Goal: Find specific page/section: Find specific page/section

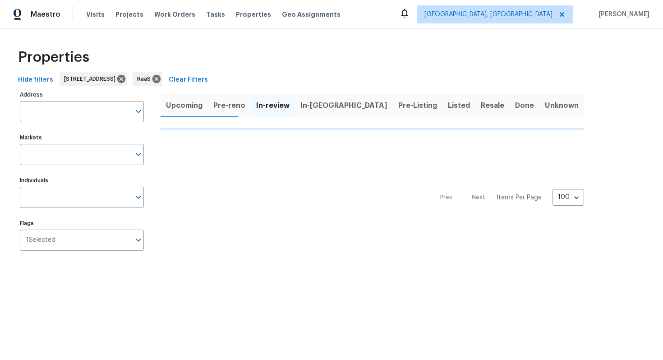
type input "[STREET_ADDRESS]"
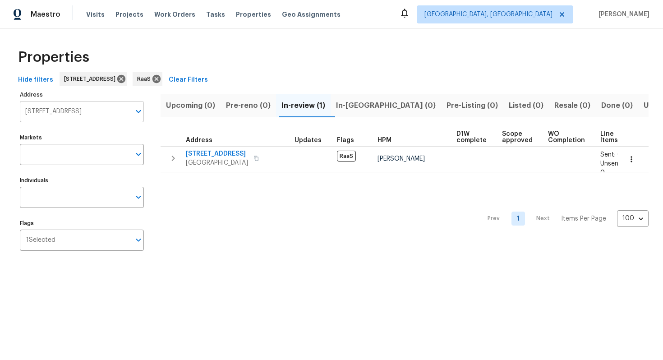
click at [102, 108] on input "10467 Hallmark Blvd Riverview FL 33578" at bounding box center [75, 111] width 111 height 21
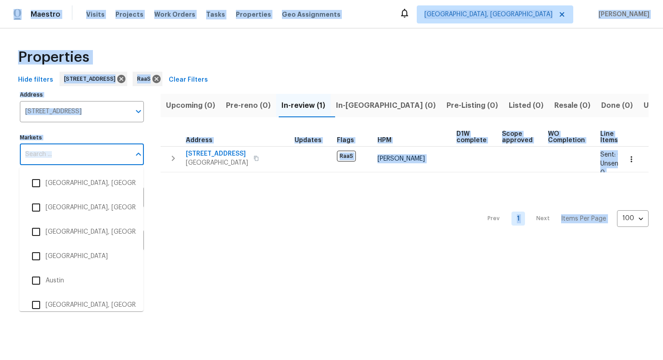
click at [98, 149] on input "Markets" at bounding box center [75, 154] width 111 height 21
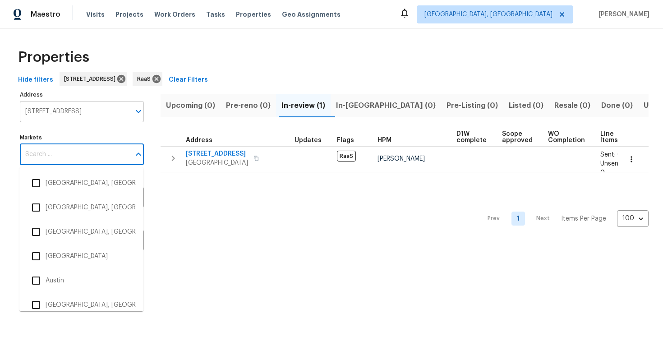
click at [69, 106] on input "10467 Hallmark Blvd Riverview FL 33578" at bounding box center [75, 111] width 111 height 21
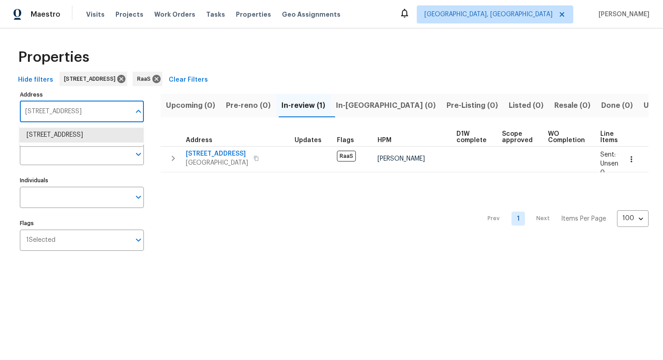
paste input "6534 Mohawk St, Houston, TX 77016"
type input "6534 Mohawk St, Houston, TX 77016"
click at [69, 138] on li "6534 Mohawk St Houston TX 77016" at bounding box center [81, 135] width 124 height 15
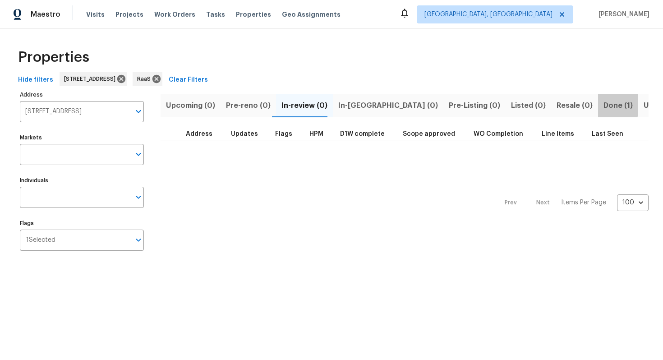
click at [604, 102] on span "Done (1)" at bounding box center [618, 105] width 29 height 13
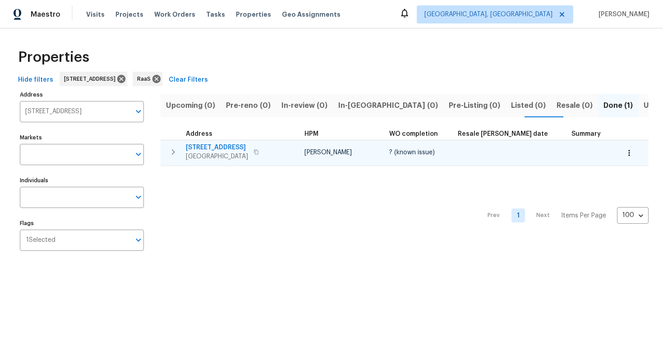
click at [224, 147] on span "6534 Mohawk St" at bounding box center [217, 147] width 62 height 9
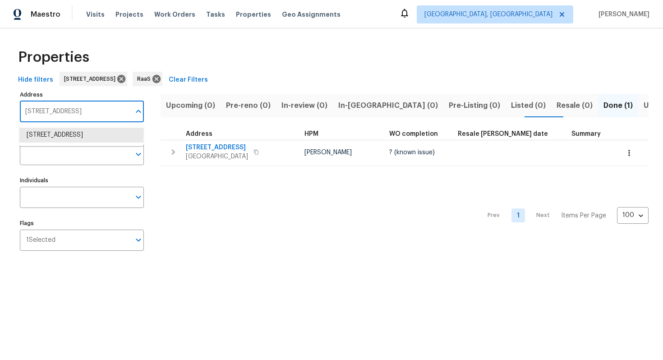
click at [90, 116] on input "6534 Mohawk St Houston TX 77016" at bounding box center [75, 111] width 111 height 21
paste input "8652 Embrey Dr, Jonesboro, GA 3023"
type input "8652 Embrey Dr, Jonesboro, GA 30236"
click at [89, 142] on li "8652 Embrey Dr Jonesboro GA 30236" at bounding box center [81, 140] width 124 height 24
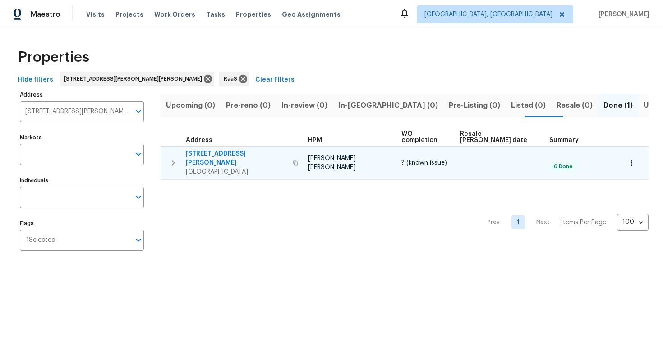
click at [223, 149] on span "8652 Embrey Dr" at bounding box center [237, 158] width 102 height 18
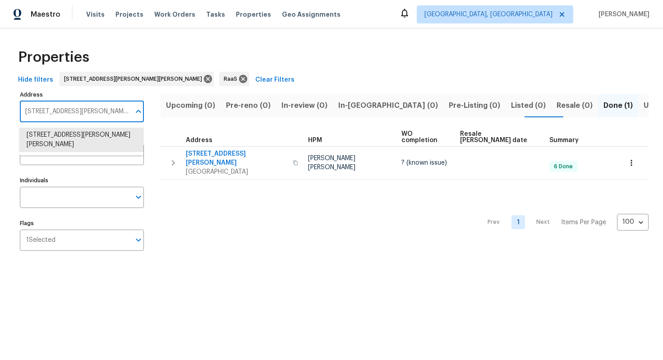
click at [90, 113] on input "8652 Embrey Dr Jonesboro GA 30236" at bounding box center [75, 111] width 111 height 21
paste input "2184 Pemberton Rd SW, Atlanta, GA 3033"
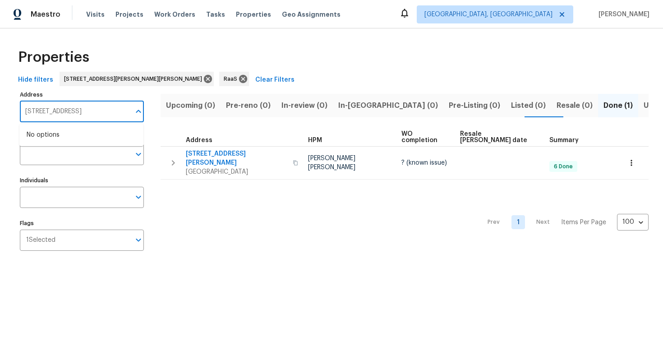
click at [112, 107] on input "2184 Pemberton Rd SW, Atlanta, GA 3033" at bounding box center [75, 111] width 111 height 21
type input "2184 Pemberton Rd SW, Atlanta, GA 30331"
click at [86, 134] on li "2184 Pemberton Rd SW Atlanta GA 30331" at bounding box center [81, 135] width 124 height 15
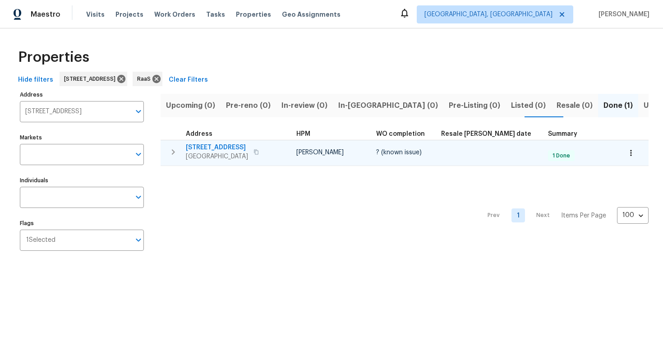
click at [231, 140] on td "2184 Pemberton Rd SW Atlanta, GA 30331" at bounding box center [227, 151] width 132 height 23
click at [228, 149] on span "2184 Pemberton Rd SW" at bounding box center [217, 147] width 62 height 9
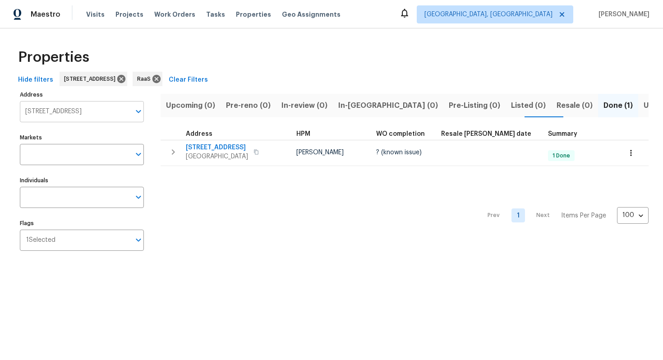
click at [71, 113] on input "2184 Pemberton Rd SW Atlanta GA 30331" at bounding box center [75, 111] width 111 height 21
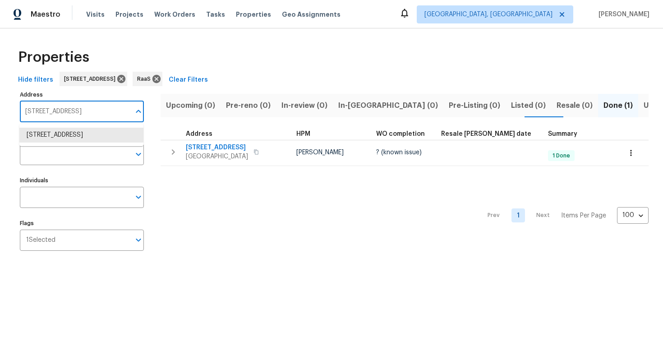
paste input "7070 SW 12th St, Pembroke Pines, FL 33023"
type input "7070 SW 12th St, Pembroke Pines, FL 33023"
click at [71, 134] on li "7070 SW 12th St Pembroke Pines FL 33023" at bounding box center [81, 135] width 124 height 15
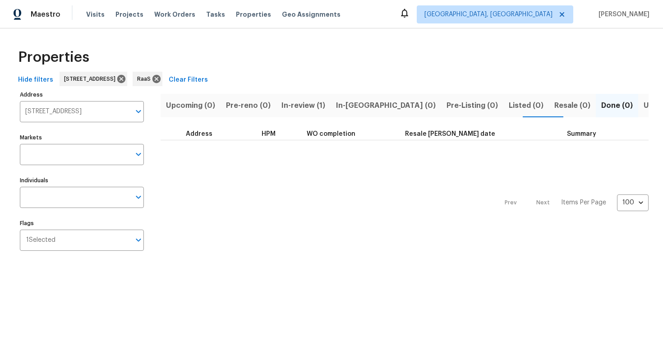
click at [305, 104] on span "In-review (1)" at bounding box center [303, 105] width 44 height 13
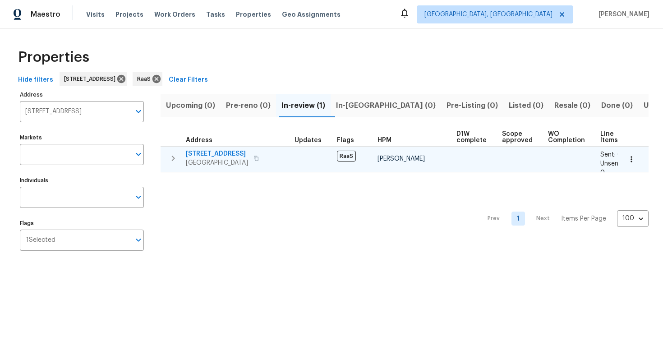
click at [203, 152] on span "7070 SW 12th St" at bounding box center [217, 153] width 62 height 9
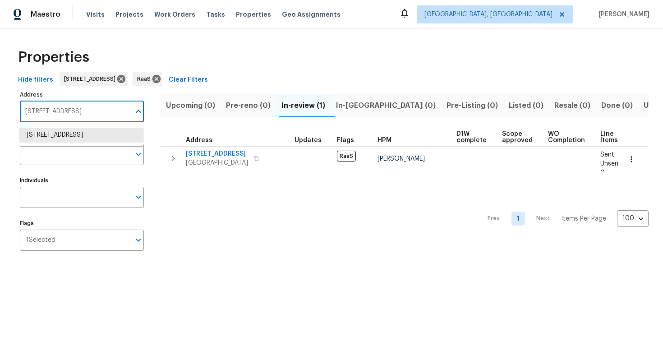
click at [73, 120] on input "7070 SW 12th St Pembroke Pines FL 33023" at bounding box center [75, 111] width 111 height 21
paste input "11615 Meadow Dr, Port Richey, FL 34668"
type input "11615 Meadow Dr, Port Richey, FL 34668"
click at [74, 137] on li "11615 Meadow Dr Port Richey FL 34668" at bounding box center [81, 135] width 124 height 15
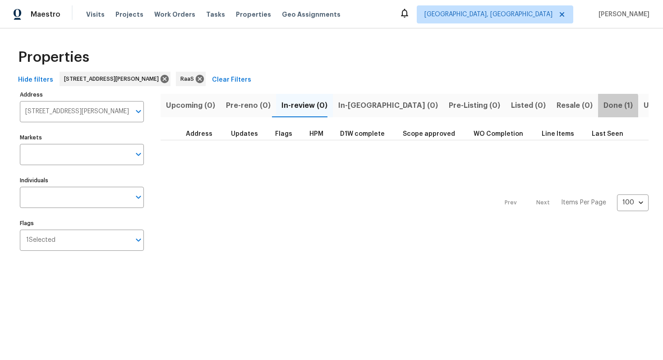
click at [604, 108] on span "Done (1)" at bounding box center [618, 105] width 29 height 13
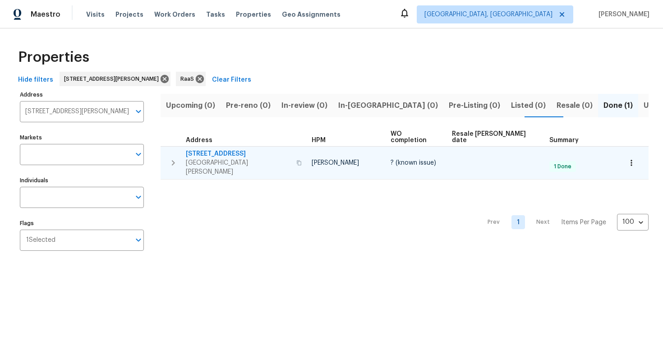
click at [202, 149] on span "11615 Meadow Dr" at bounding box center [238, 153] width 105 height 9
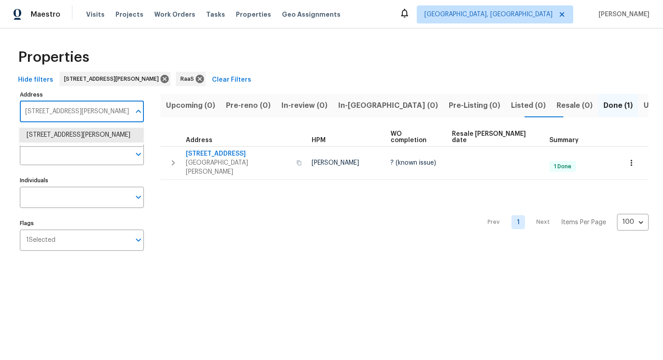
click at [65, 121] on input "11615 Meadow Dr Port Richey FL 34668" at bounding box center [75, 111] width 111 height 21
paste input "6534 Mohawk St, Houston, TX 7701"
type input "[STREET_ADDRESS]"
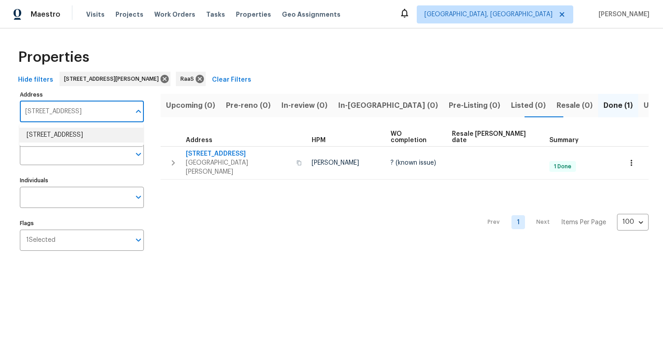
click at [77, 133] on li "6534 Mohawk St Houston TX 77016" at bounding box center [81, 135] width 124 height 15
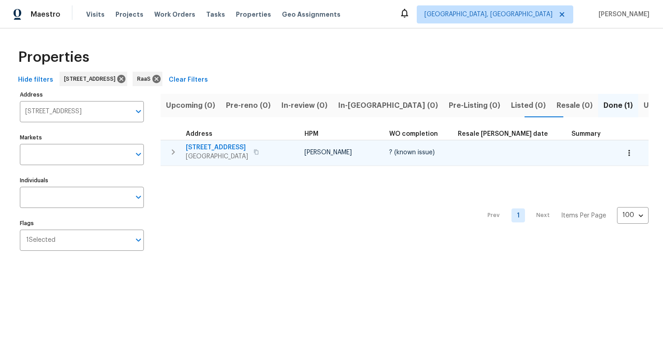
click at [217, 148] on span "6534 Mohawk St" at bounding box center [217, 147] width 62 height 9
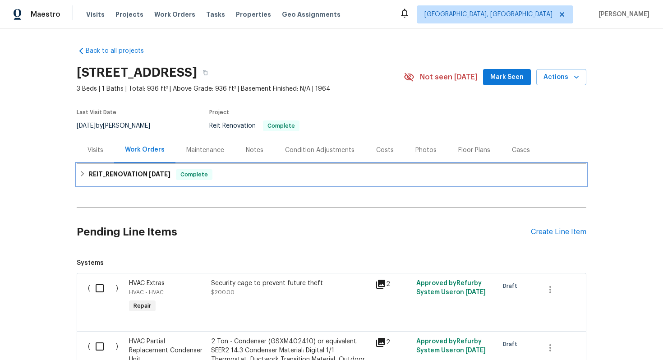
click at [183, 174] on span "Complete" at bounding box center [194, 174] width 35 height 9
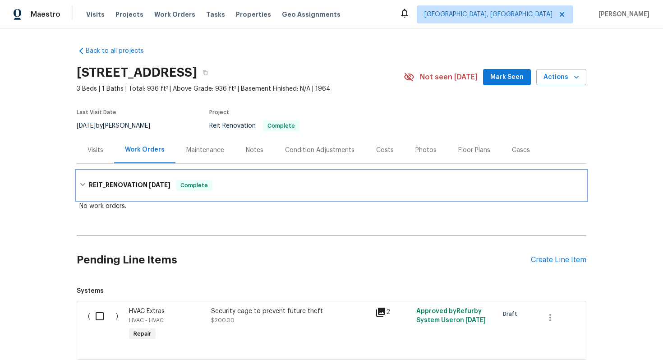
click at [167, 185] on span "7/15/25" at bounding box center [160, 185] width 22 height 6
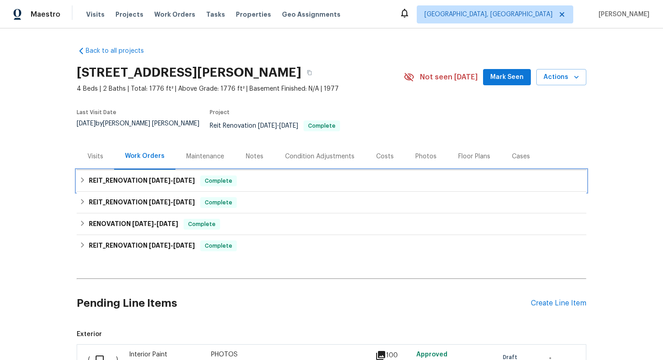
click at [156, 175] on h6 "REIT_RENOVATION 7/24/25 - 8/15/25" at bounding box center [142, 180] width 106 height 11
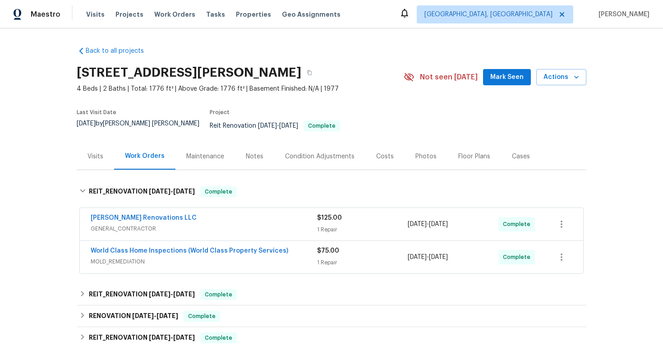
click at [253, 224] on span "GENERAL_CONTRACTOR" at bounding box center [204, 228] width 226 height 9
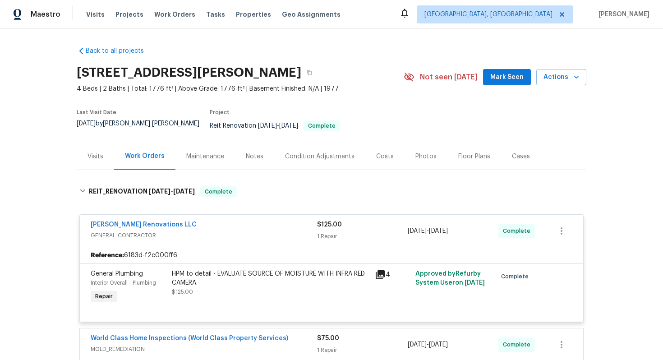
click at [240, 221] on div "Aseem Renovations LLC" at bounding box center [204, 225] width 226 height 11
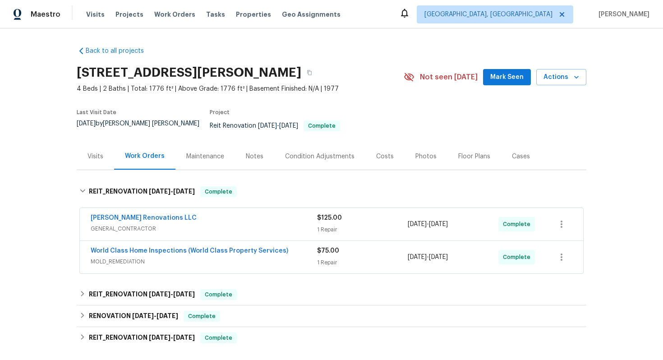
click at [296, 248] on div "World Class Home Inspections (World Class Property Services)" at bounding box center [204, 251] width 226 height 11
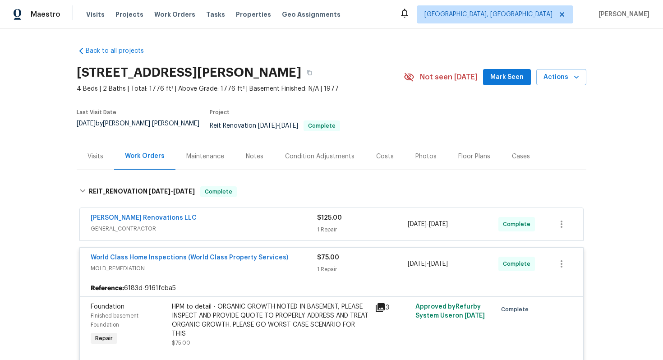
click at [296, 253] on div "World Class Home Inspections (World Class Property Services)" at bounding box center [204, 258] width 226 height 11
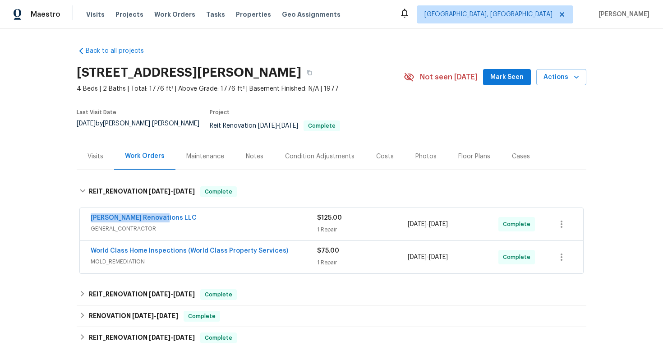
drag, startPoint x: 85, startPoint y: 208, endPoint x: 175, endPoint y: 208, distance: 89.3
click at [175, 208] on div "Aseem Renovations LLC GENERAL_CONTRACTOR $125.00 1 Repair 8/14/2025 - 8/15/2025…" at bounding box center [331, 224] width 503 height 32
copy link "Aseem Renovations LLC"
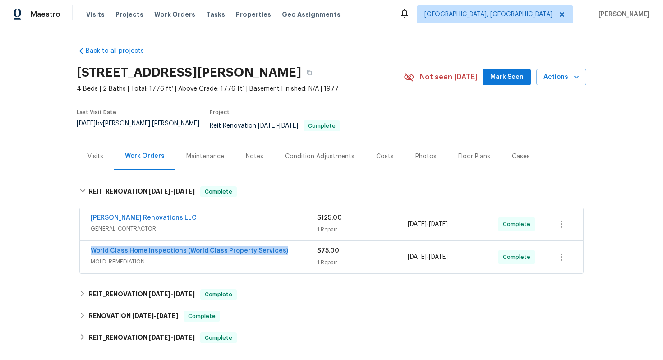
drag, startPoint x: 88, startPoint y: 242, endPoint x: 292, endPoint y: 248, distance: 204.4
click at [292, 248] on div "World Class Home Inspections (World Class Property Services) MOLD_REMEDIATION $…" at bounding box center [331, 257] width 503 height 32
copy link "World Class Home Inspections (World Class Property Services)"
click at [382, 152] on div "Costs" at bounding box center [385, 156] width 18 height 9
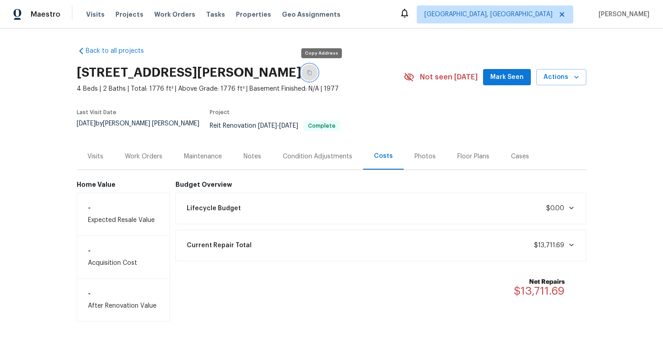
click at [312, 72] on icon "button" at bounding box center [309, 72] width 5 height 5
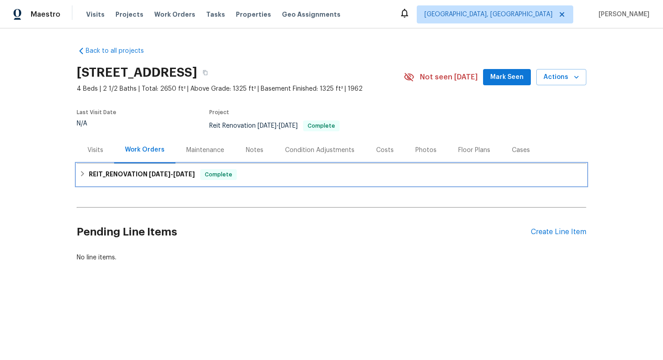
click at [223, 174] on span "Complete" at bounding box center [218, 174] width 35 height 9
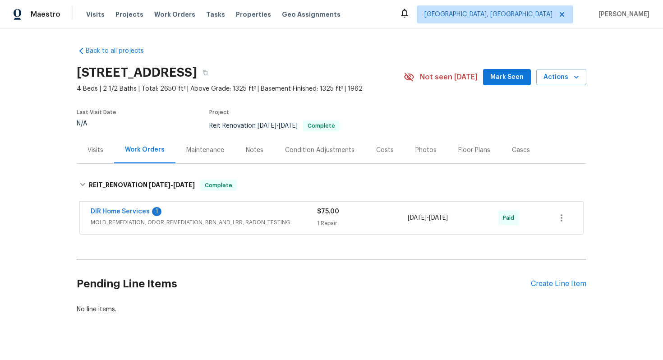
click at [388, 147] on div "Costs" at bounding box center [385, 150] width 18 height 9
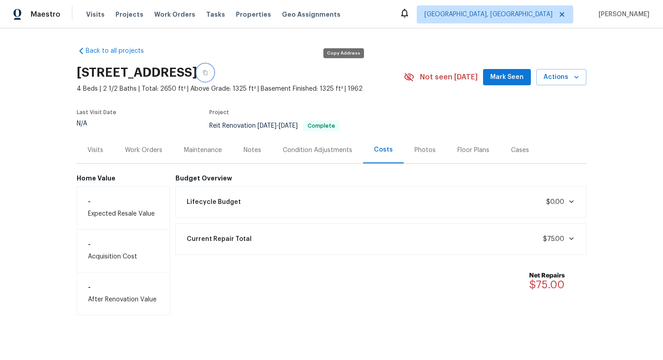
click at [208, 74] on icon "button" at bounding box center [205, 72] width 5 height 5
click at [208, 70] on icon "button" at bounding box center [205, 72] width 5 height 5
click at [149, 152] on div "Work Orders" at bounding box center [143, 150] width 37 height 9
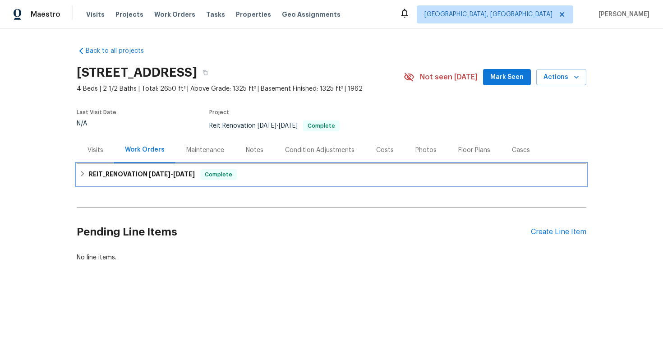
click at [133, 171] on h6 "REIT_RENOVATION 8/11/25 - 8/14/25" at bounding box center [142, 174] width 106 height 11
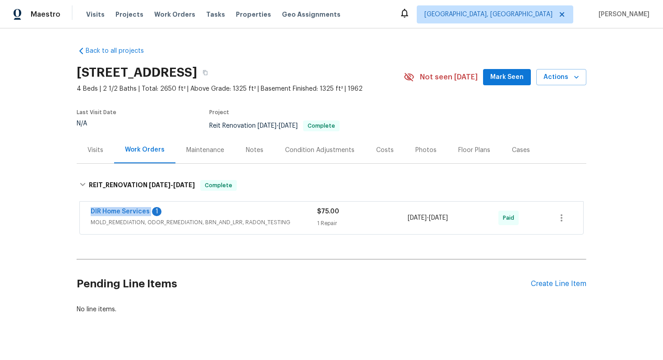
drag, startPoint x: 85, startPoint y: 210, endPoint x: 152, endPoint y: 213, distance: 67.3
click at [152, 213] on div "DIR Home Services 1 MOLD_REMEDIATION, ODOR_REMEDIATION, BRN_AND_LRR, RADON_TEST…" at bounding box center [331, 218] width 503 height 32
copy link "DIR Home Services"
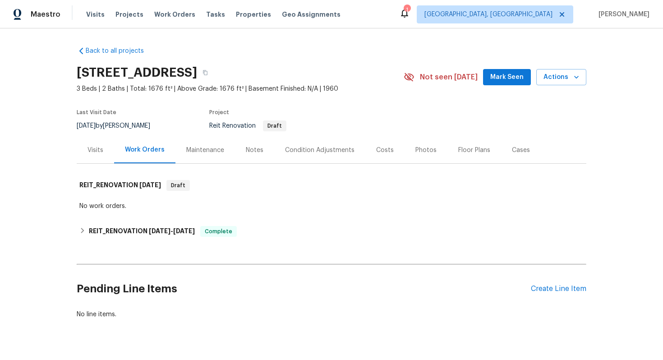
click at [381, 151] on div "Costs" at bounding box center [385, 150] width 18 height 9
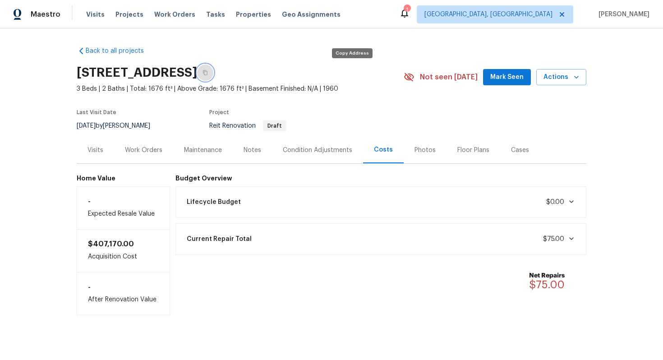
click at [213, 68] on button "button" at bounding box center [205, 73] width 16 height 16
click at [208, 73] on icon "button" at bounding box center [205, 72] width 5 height 5
click at [139, 147] on div "Work Orders" at bounding box center [143, 150] width 37 height 9
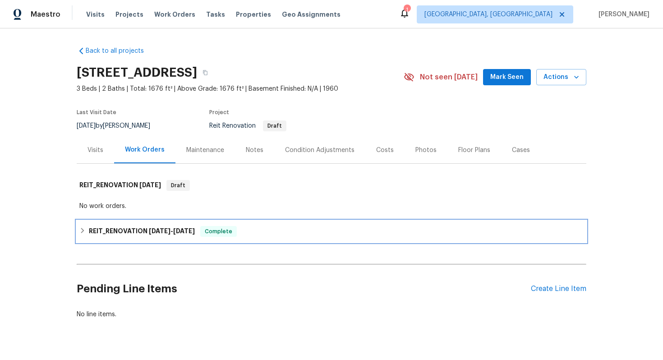
click at [186, 237] on div "REIT_RENOVATION 8/1/25 - 8/1/25 Complete" at bounding box center [332, 232] width 510 height 22
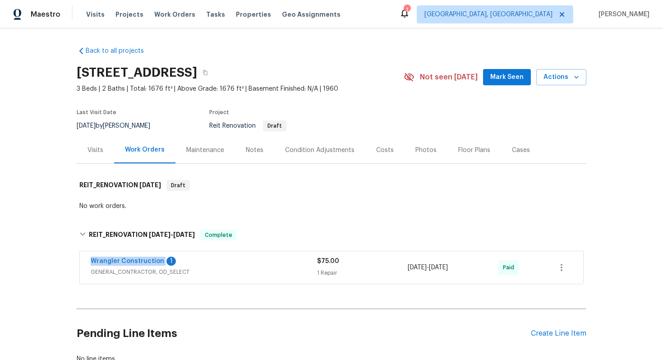
drag, startPoint x: 86, startPoint y: 261, endPoint x: 162, endPoint y: 263, distance: 76.3
click at [162, 263] on div "Wrangler Construction 1 GENERAL_CONTRACTOR, OD_SELECT $75.00 1 Repair 8/1/2025 …" at bounding box center [331, 267] width 503 height 32
copy link "Wrangler Construction"
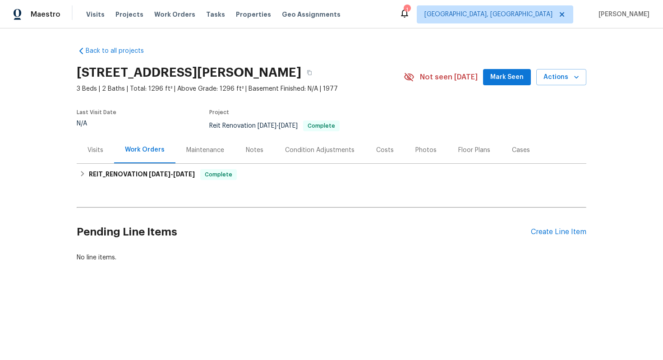
click at [376, 149] on div "Costs" at bounding box center [385, 150] width 18 height 9
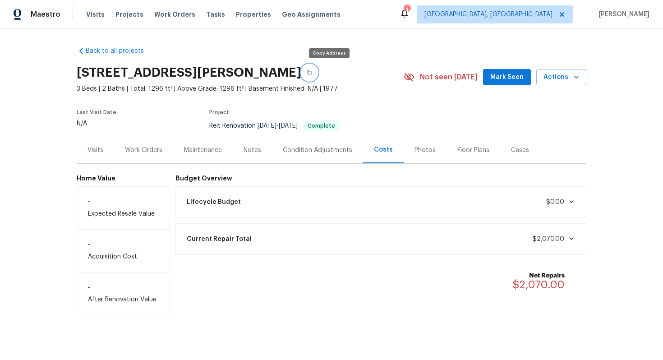
click at [318, 68] on button "button" at bounding box center [309, 73] width 16 height 16
click at [152, 146] on div "Work Orders" at bounding box center [143, 150] width 37 height 9
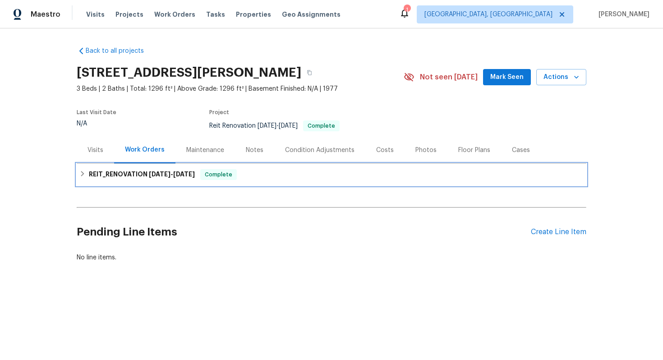
click at [173, 178] on h6 "REIT_RENOVATION [DATE] - [DATE]" at bounding box center [142, 174] width 106 height 11
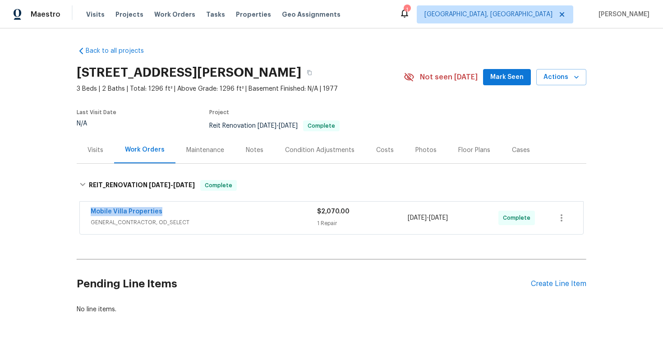
drag, startPoint x: 88, startPoint y: 210, endPoint x: 189, endPoint y: 214, distance: 100.7
click at [189, 214] on div "Mobile Villa Properties GENERAL_CONTRACTOR, OD_SELECT $2,070.00 1 Repair [DATE]…" at bounding box center [331, 218] width 503 height 32
copy link "Mobile Villa Properties"
click at [235, 215] on div "Mobile Villa Properties" at bounding box center [204, 212] width 226 height 11
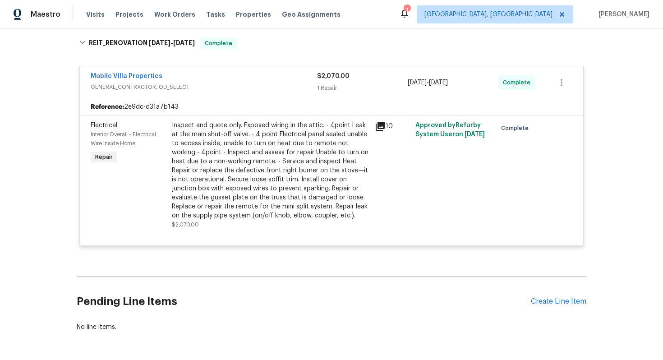
scroll to position [175, 0]
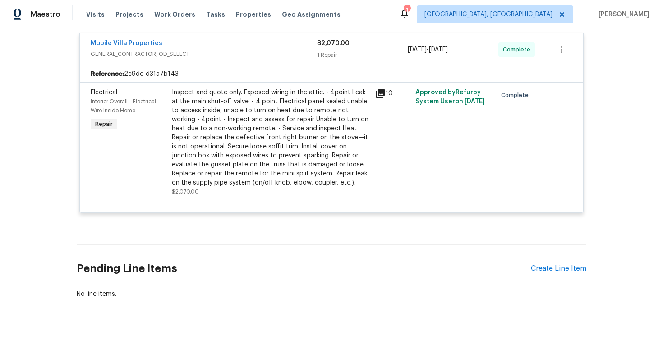
click at [241, 50] on span "GENERAL_CONTRACTOR, OD_SELECT" at bounding box center [204, 54] width 226 height 9
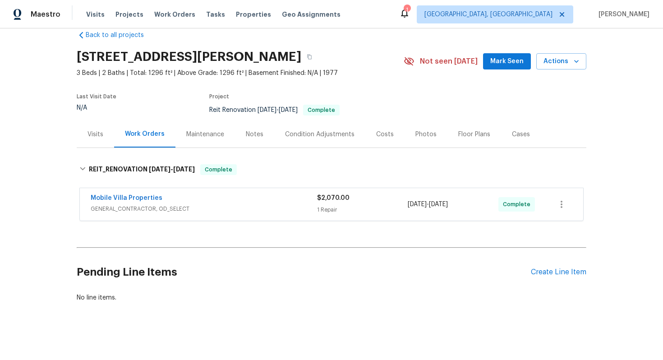
scroll to position [15, 0]
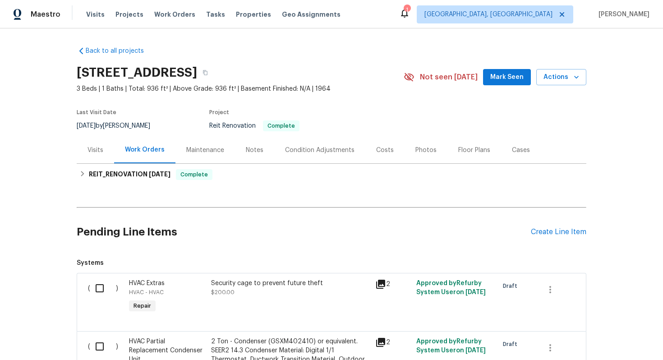
click at [384, 148] on div "Costs" at bounding box center [385, 150] width 18 height 9
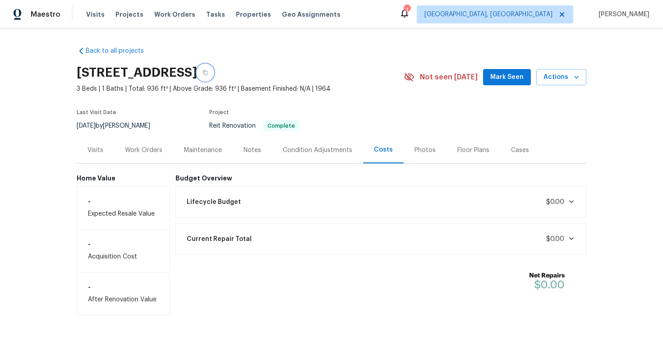
click at [213, 74] on button "button" at bounding box center [205, 73] width 16 height 16
